Goal: Task Accomplishment & Management: Use online tool/utility

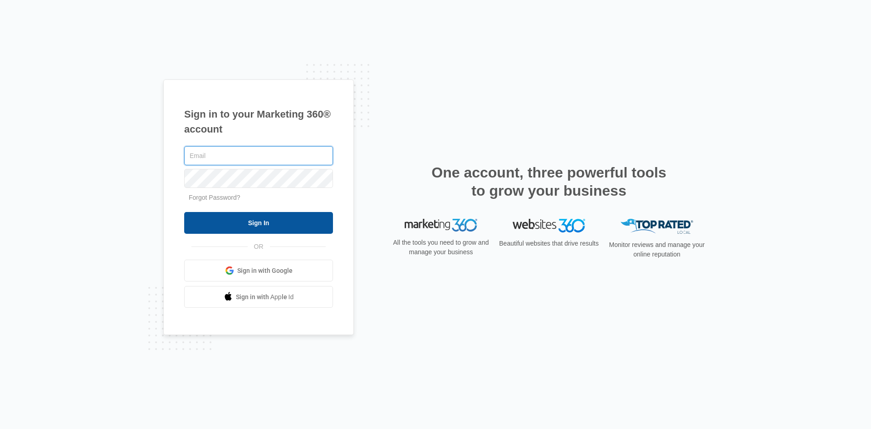
type input "[EMAIL_ADDRESS][DOMAIN_NAME]"
click at [262, 228] on input "Sign In" at bounding box center [258, 223] width 149 height 22
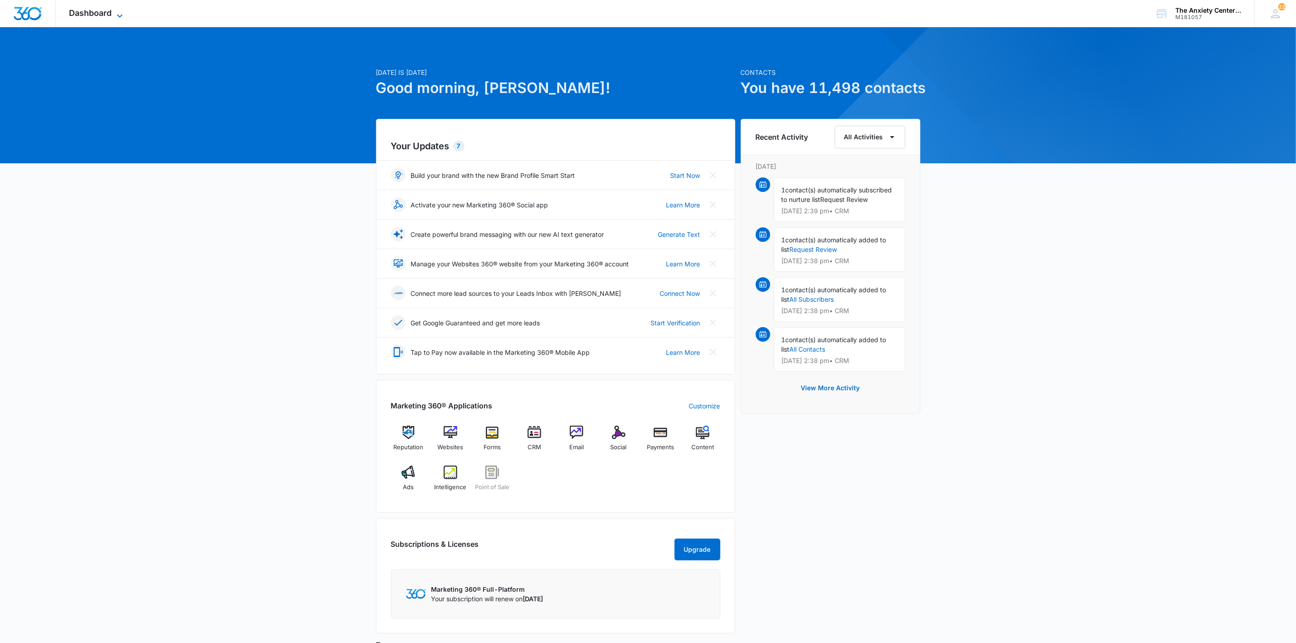
click at [115, 11] on icon at bounding box center [119, 15] width 11 height 11
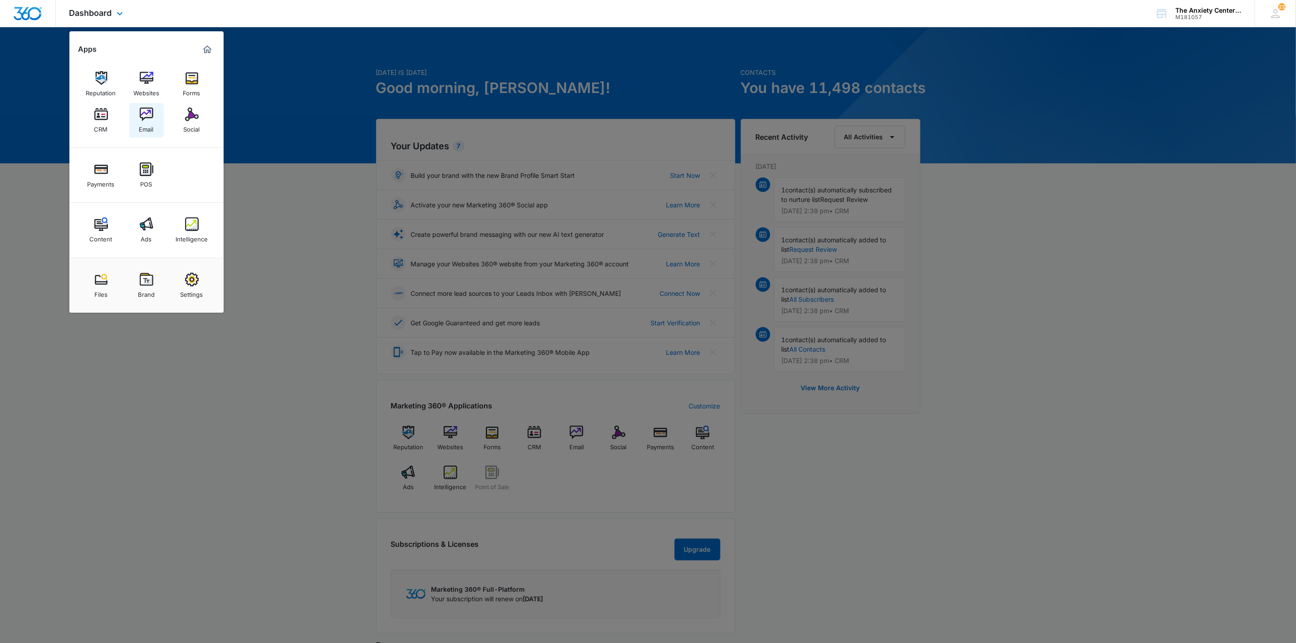
click at [147, 118] on img at bounding box center [147, 114] width 14 height 14
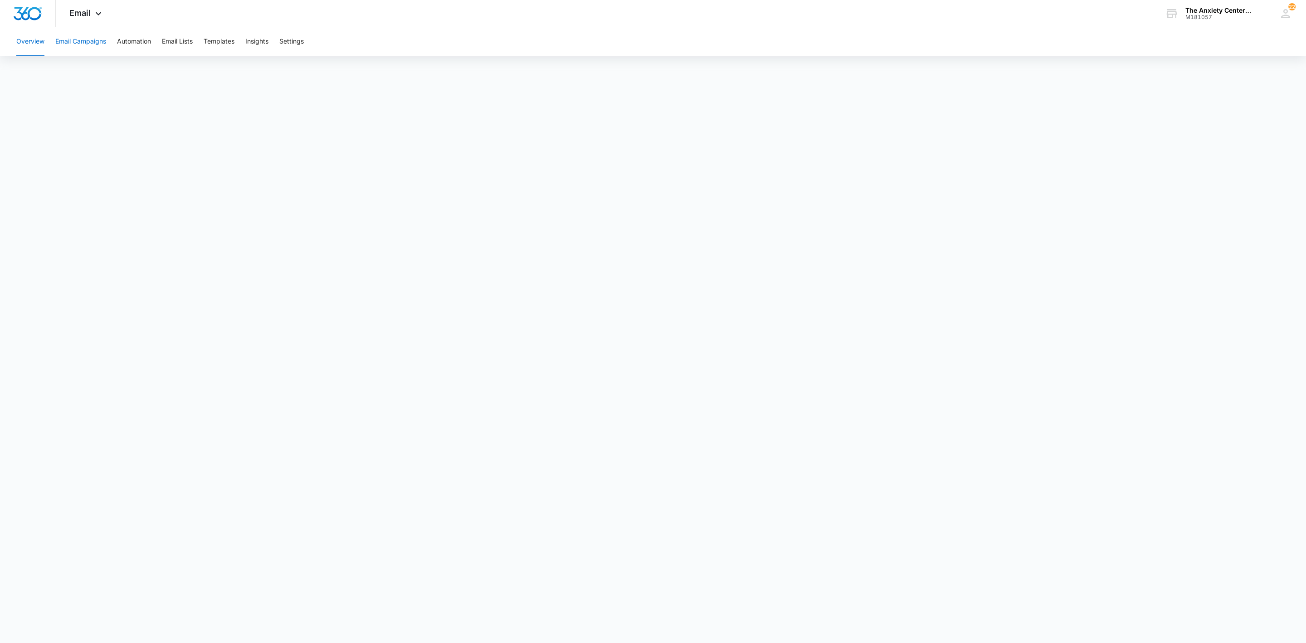
click at [94, 40] on button "Email Campaigns" at bounding box center [80, 41] width 51 height 29
